Goal: Information Seeking & Learning: Learn about a topic

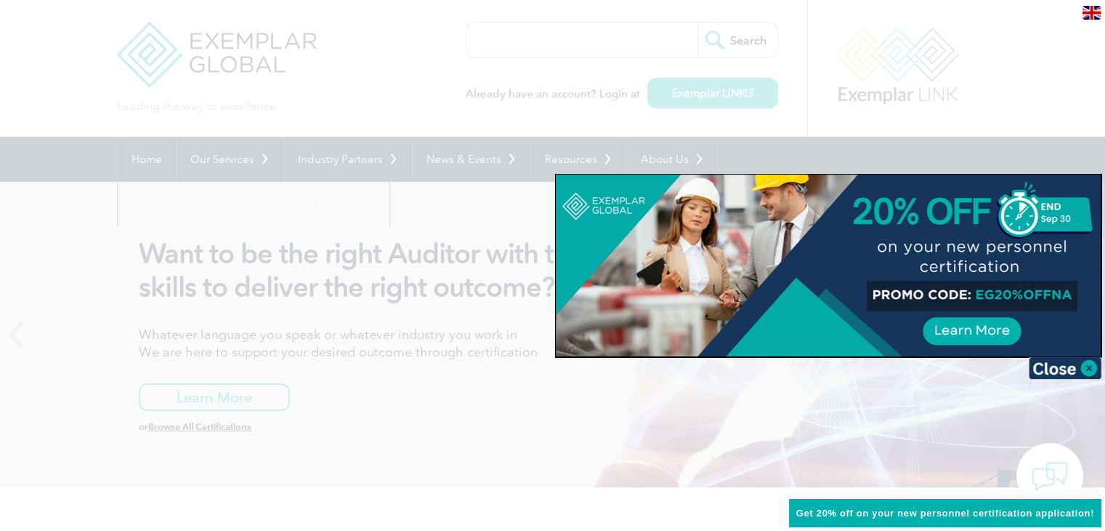
click at [991, 227] on div at bounding box center [828, 265] width 545 height 182
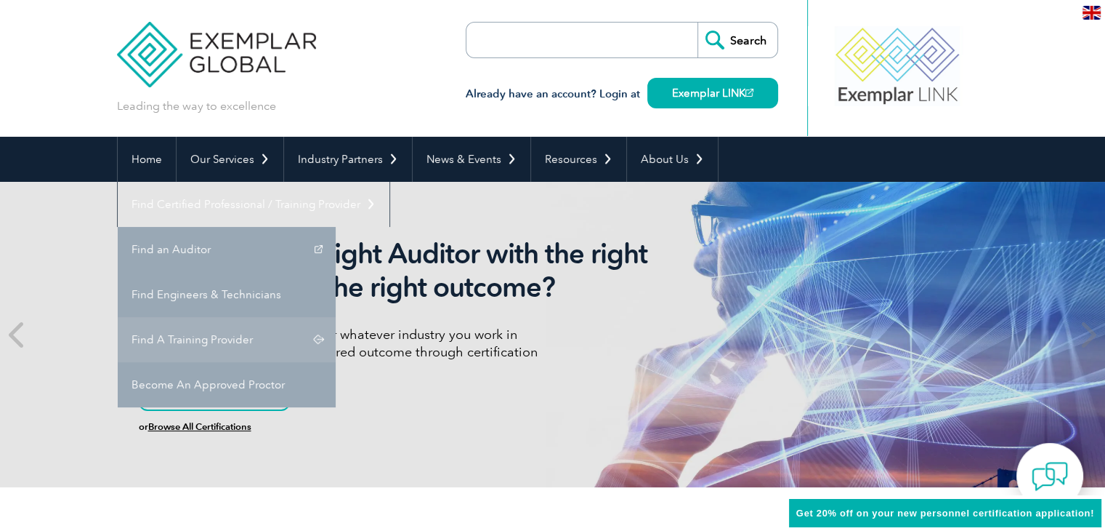
click at [336, 317] on link "Find A Training Provider" at bounding box center [227, 339] width 218 height 45
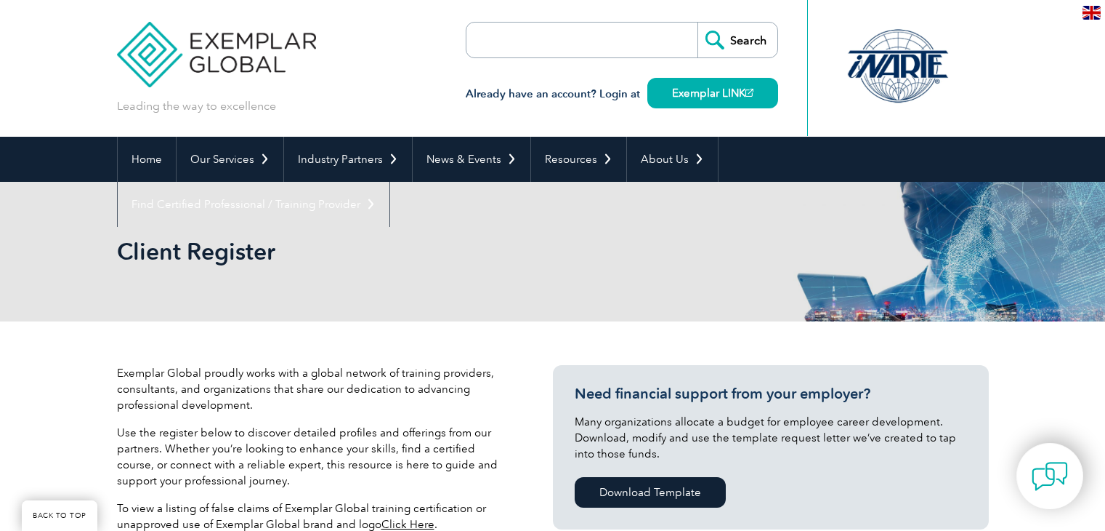
scroll to position [363, 0]
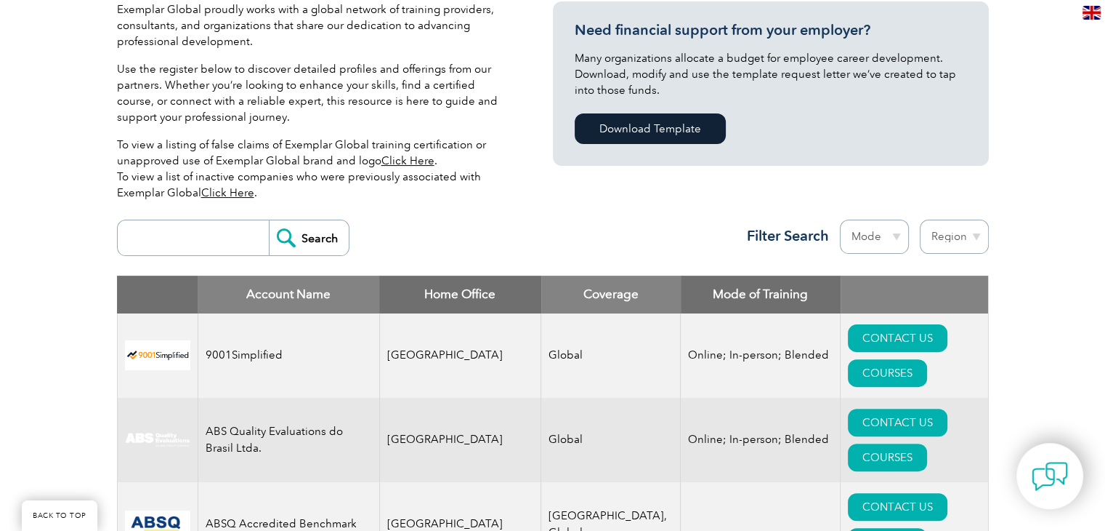
click at [208, 248] on input "search" at bounding box center [197, 237] width 144 height 35
type input "biqs"
click at [296, 242] on input "Search" at bounding box center [309, 237] width 80 height 35
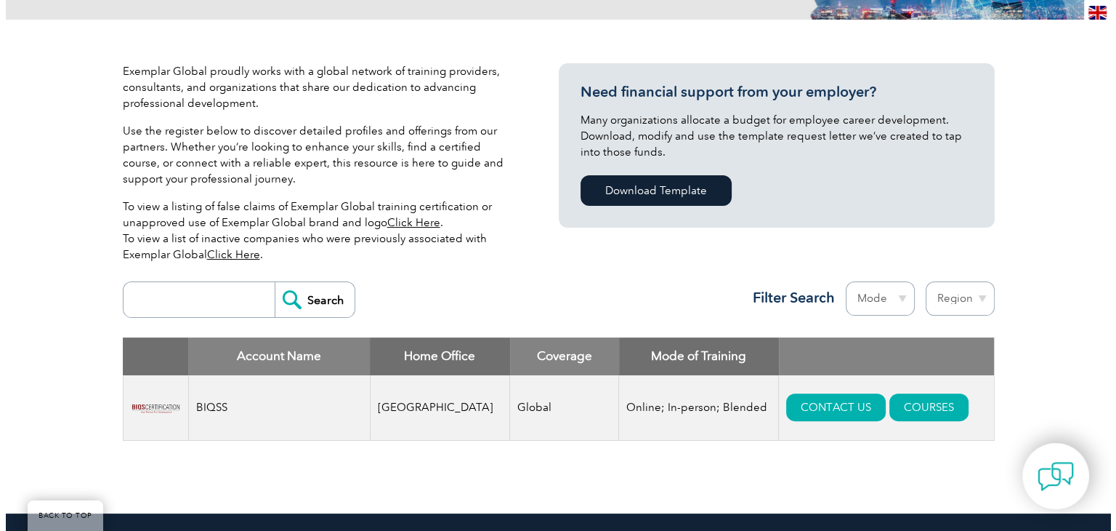
scroll to position [436, 0]
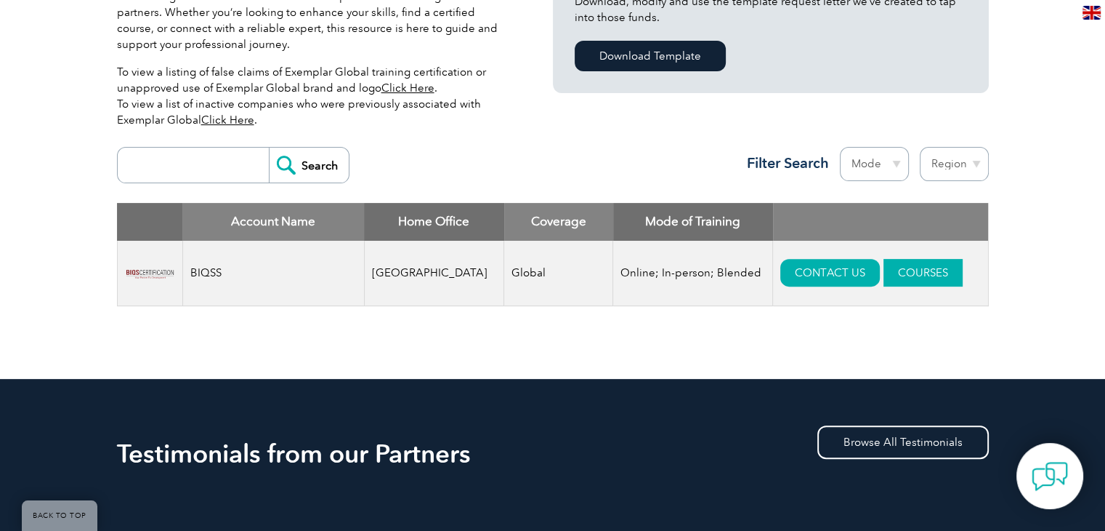
click at [901, 279] on link "COURSES" at bounding box center [923, 273] width 79 height 28
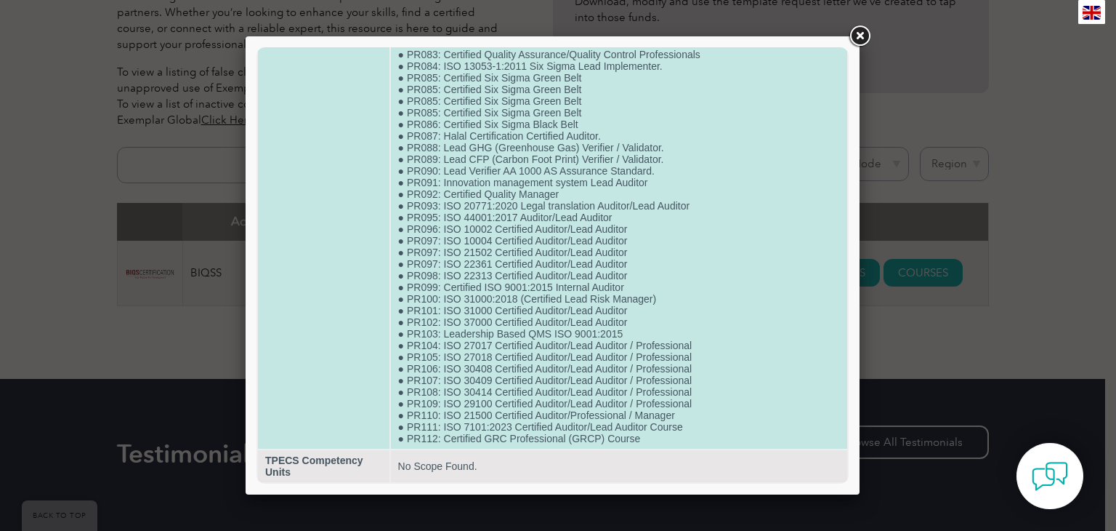
scroll to position [1124, 0]
